Goal: Transaction & Acquisition: Purchase product/service

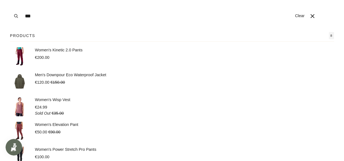
type input "***"
click at [10, 0] on button "Search" at bounding box center [16, 16] width 12 height 32
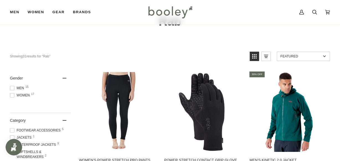
scroll to position [50, 0]
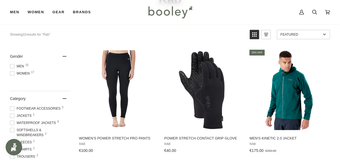
click at [12, 65] on span at bounding box center [12, 66] width 4 height 4
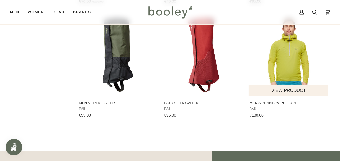
scroll to position [528, 0]
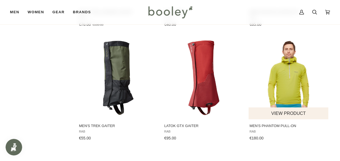
click at [296, 72] on img "Men's Phantom Pull-On" at bounding box center [289, 78] width 80 height 80
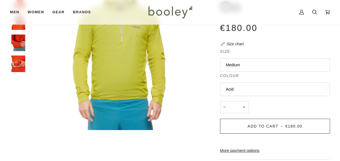
scroll to position [75, 0]
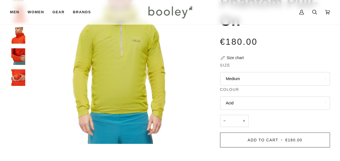
click at [272, 76] on button "Medium" at bounding box center [275, 79] width 110 height 14
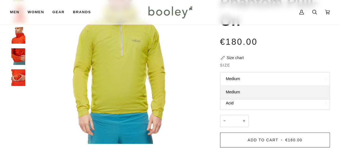
click at [272, 77] on button "Medium" at bounding box center [275, 79] width 110 height 14
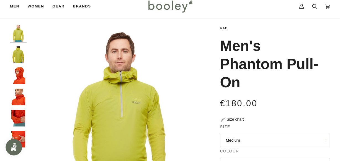
scroll to position [0, 0]
